Goal: Task Accomplishment & Management: Manage account settings

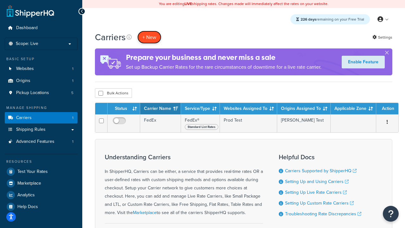
click at [149, 37] on button "+ New" at bounding box center [149, 37] width 24 height 13
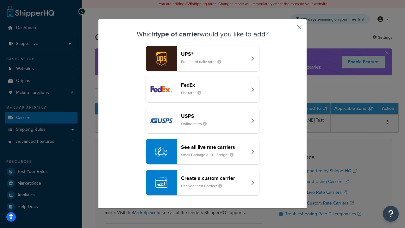
click at [202, 89] on div "FedEx List rates" at bounding box center [214, 89] width 66 height 15
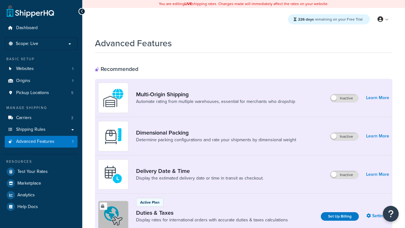
scroll to position [206, 0]
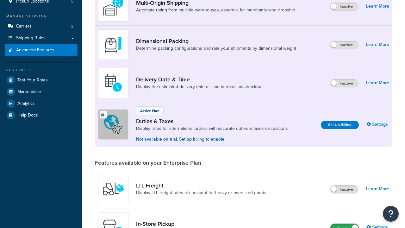
click at [344, 224] on label "Active" at bounding box center [344, 228] width 28 height 8
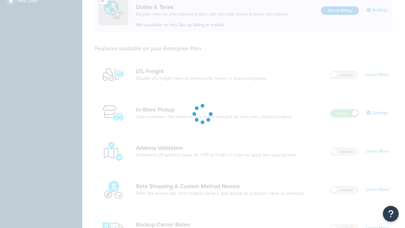
scroll to position [194, 0]
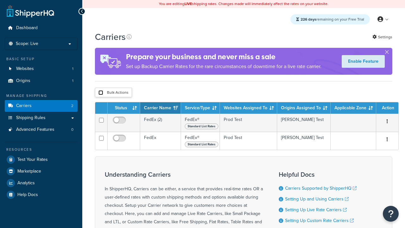
click at [101, 93] on input "checkbox" at bounding box center [100, 92] width 5 height 5
checkbox input "true"
click at [0, 0] on button "Delete" at bounding box center [0, 0] width 0 height 0
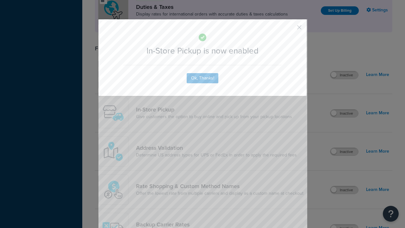
click at [290, 29] on button "button" at bounding box center [290, 30] width 2 height 2
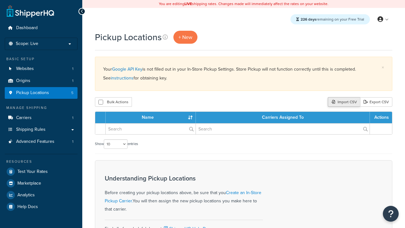
click at [343, 102] on div "Import CSV" at bounding box center [344, 101] width 32 height 9
